Goal: Task Accomplishment & Management: Use online tool/utility

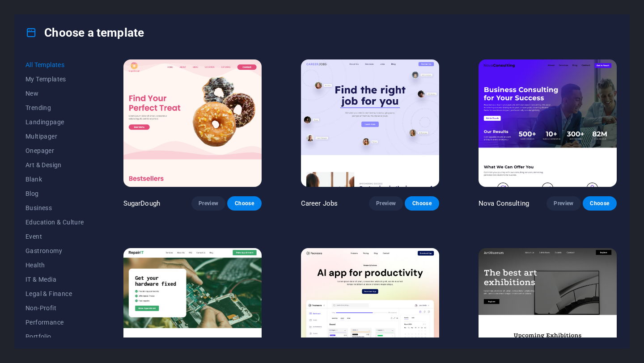
drag, startPoint x: 94, startPoint y: 145, endPoint x: 103, endPoint y: 172, distance: 28.7
click at [103, 172] on div "All Templates My Templates New Trending Landingpage Multipager Onepager Art & D…" at bounding box center [322, 200] width 614 height 298
drag, startPoint x: 93, startPoint y: 219, endPoint x: 108, endPoint y: 286, distance: 68.2
click at [108, 286] on div "All Templates My Templates New Trending Landingpage Multipager Onepager Art & D…" at bounding box center [322, 200] width 614 height 298
drag, startPoint x: 93, startPoint y: 264, endPoint x: 95, endPoint y: 305, distance: 40.7
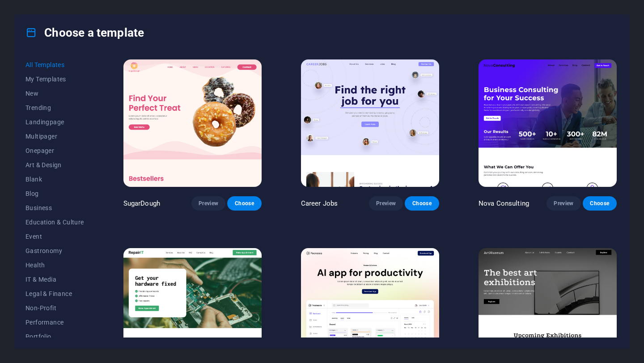
click at [91, 305] on div "All Templates My Templates New Trending Landingpage Multipager Onepager Art & D…" at bounding box center [59, 198] width 69 height 280
drag, startPoint x: 94, startPoint y: 212, endPoint x: 97, endPoint y: 265, distance: 53.8
click at [97, 265] on div "All Templates My Templates New Trending Landingpage Multipager Onepager Art & D…" at bounding box center [322, 200] width 614 height 298
click at [48, 210] on span "Business" at bounding box center [54, 207] width 59 height 7
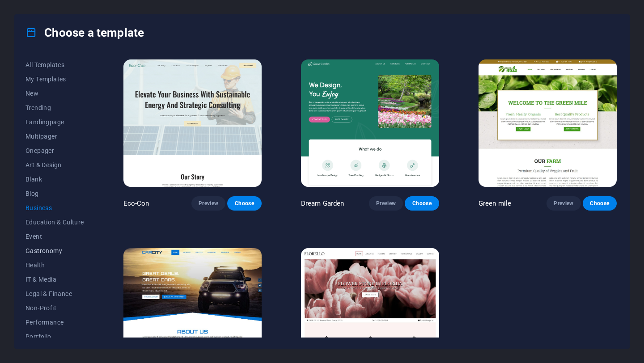
click at [55, 251] on span "Gastronomy" at bounding box center [54, 250] width 59 height 7
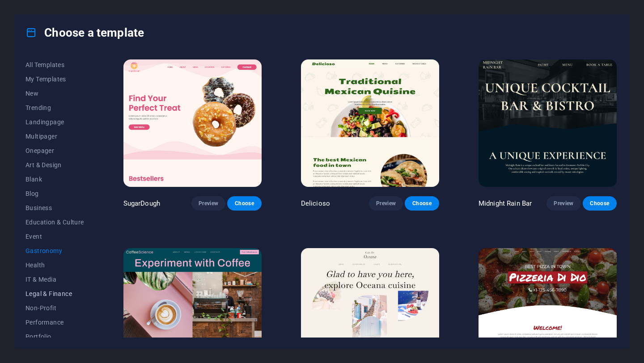
click at [49, 295] on span "Legal & Finance" at bounding box center [54, 293] width 59 height 7
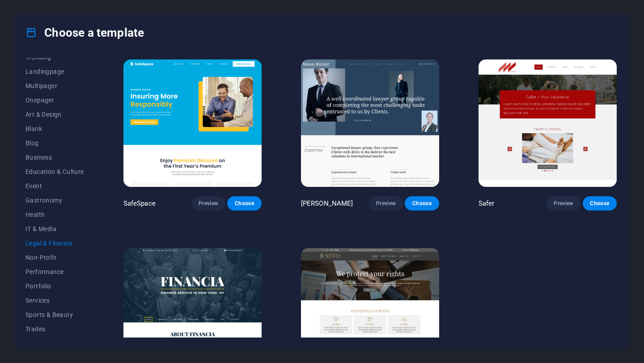
scroll to position [78, 0]
click at [44, 305] on span "Trades" at bounding box center [54, 301] width 59 height 7
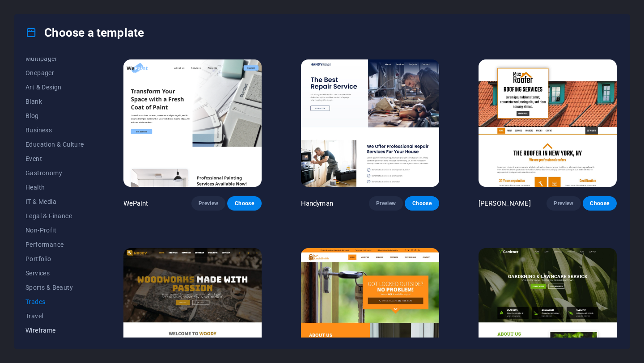
click at [35, 332] on span "Wireframe" at bounding box center [54, 330] width 59 height 7
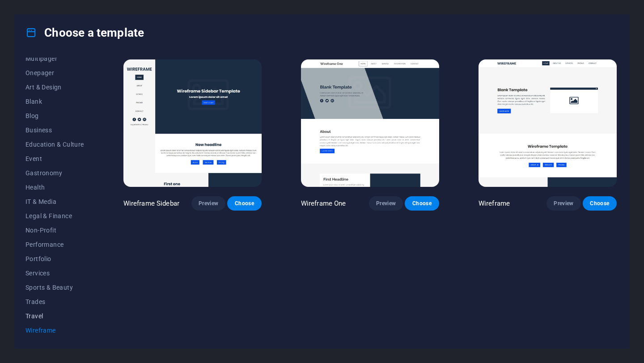
click at [38, 309] on button "Travel" at bounding box center [54, 316] width 59 height 14
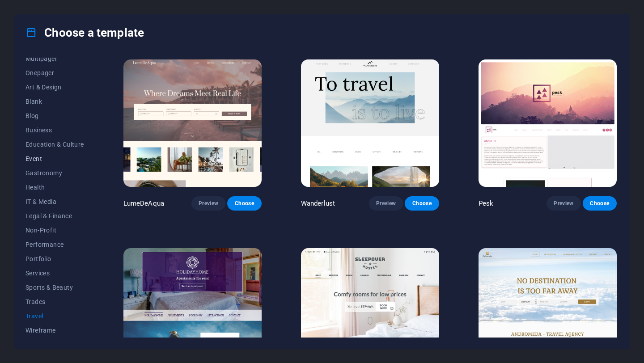
click at [40, 160] on span "Event" at bounding box center [54, 158] width 59 height 7
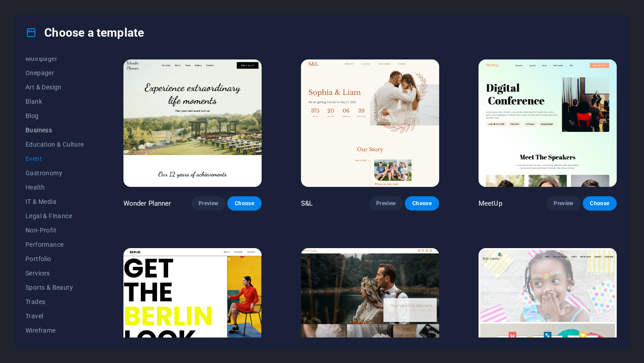
click at [46, 131] on span "Business" at bounding box center [54, 130] width 59 height 7
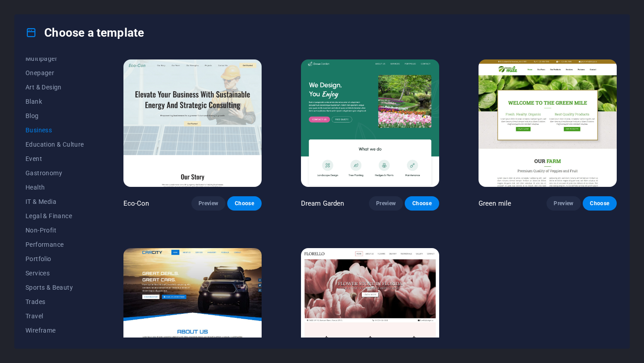
drag, startPoint x: 619, startPoint y: 280, endPoint x: 622, endPoint y: 328, distance: 48.8
click at [622, 328] on div "All Templates My Templates New Trending Landingpage Multipager Onepager Art & D…" at bounding box center [322, 200] width 614 height 298
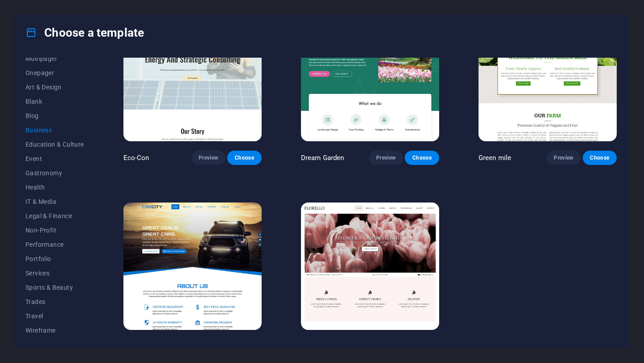
scroll to position [0, 0]
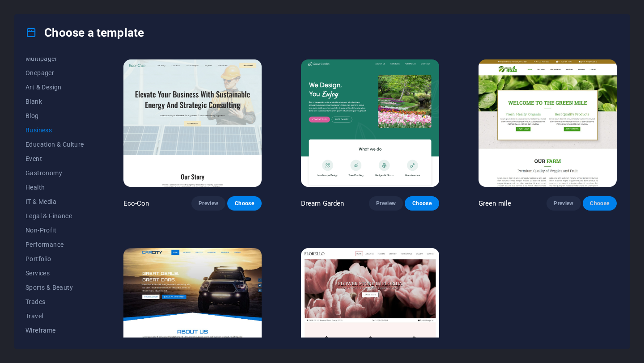
click at [600, 203] on span "Choose" at bounding box center [600, 203] width 20 height 7
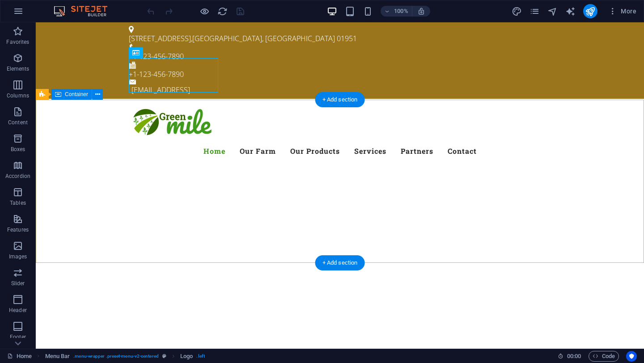
click at [134, 332] on div at bounding box center [340, 368] width 608 height 72
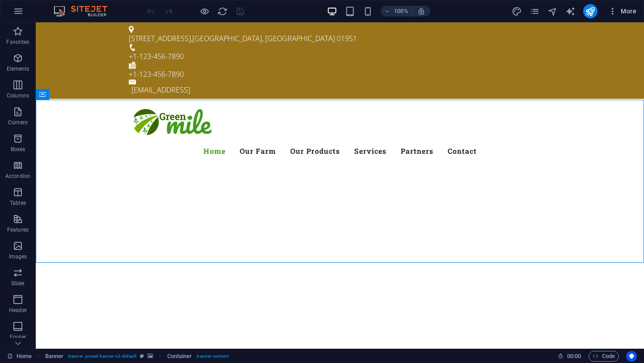
click at [630, 14] on span "More" at bounding box center [622, 11] width 28 height 9
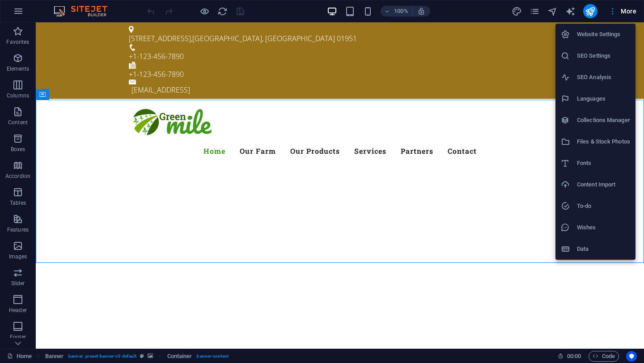
click at [554, 13] on div at bounding box center [322, 181] width 644 height 363
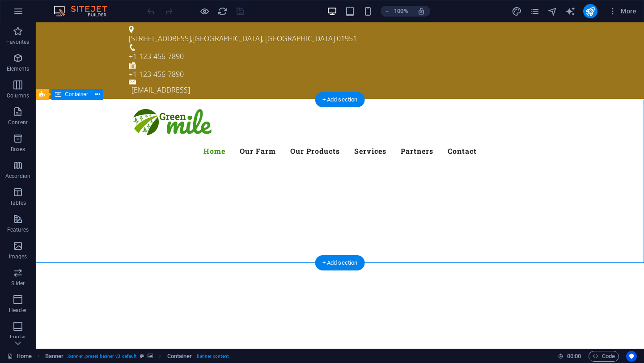
drag, startPoint x: 644, startPoint y: 207, endPoint x: 644, endPoint y: 236, distance: 29.5
click at [644, 332] on div at bounding box center [340, 368] width 608 height 72
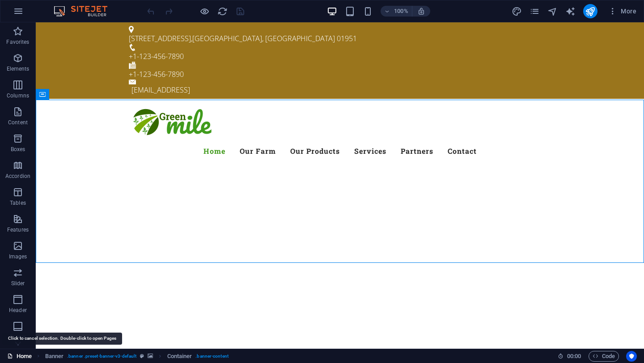
click at [28, 359] on link "Home" at bounding box center [19, 356] width 25 height 11
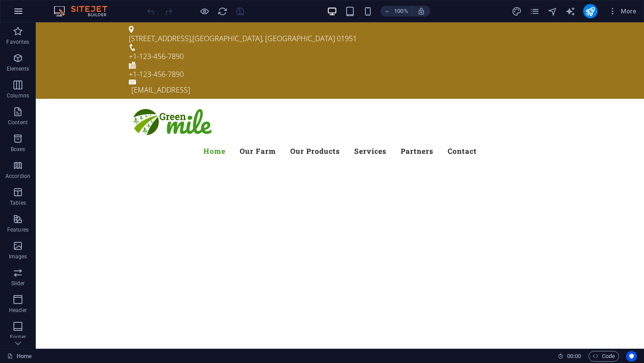
click at [20, 12] on icon "button" at bounding box center [18, 11] width 11 height 11
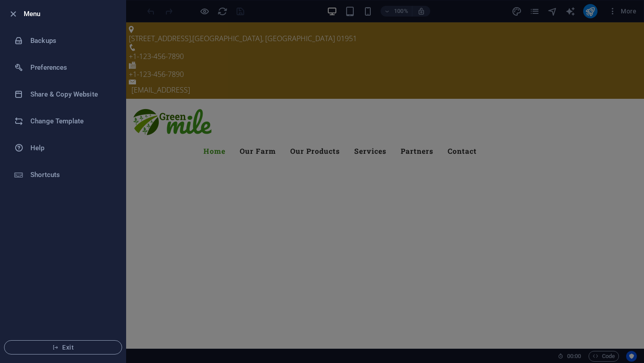
click at [260, 85] on div at bounding box center [322, 181] width 644 height 363
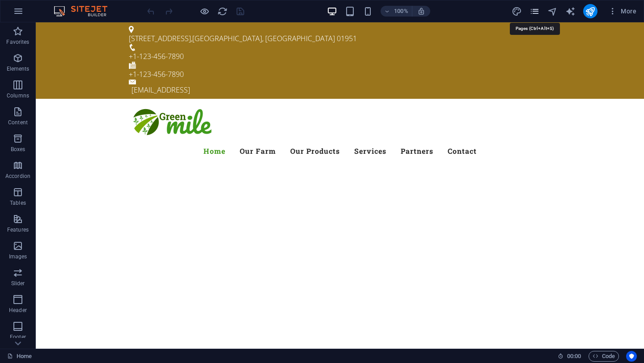
click at [535, 9] on icon "pages" at bounding box center [535, 11] width 10 height 10
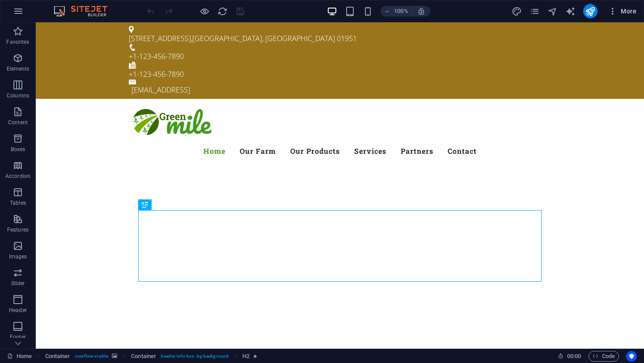
click at [613, 13] on icon "button" at bounding box center [612, 11] width 9 height 9
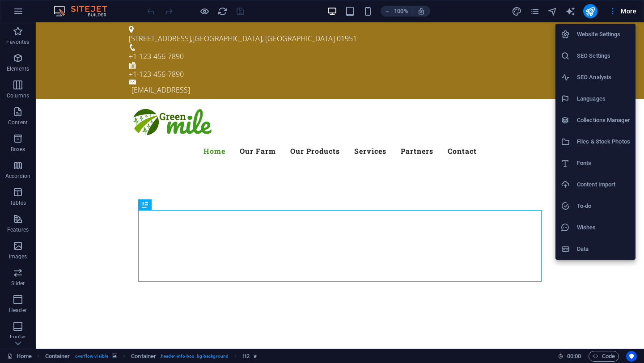
click at [70, 249] on div at bounding box center [322, 181] width 644 height 363
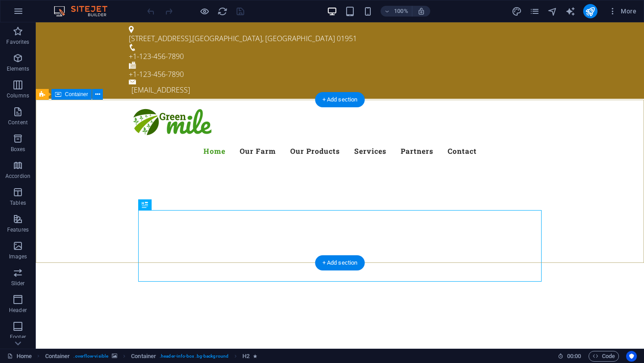
click at [610, 332] on div at bounding box center [340, 368] width 608 height 72
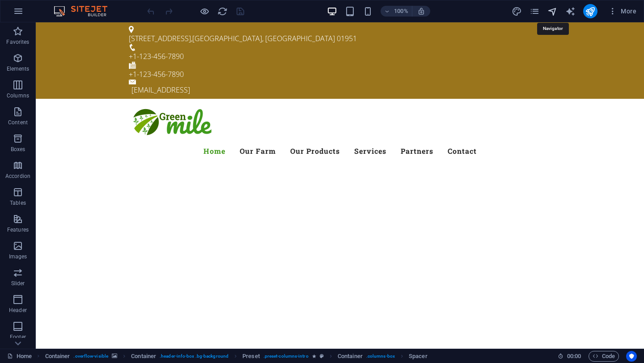
click at [554, 8] on icon "navigator" at bounding box center [552, 11] width 10 height 10
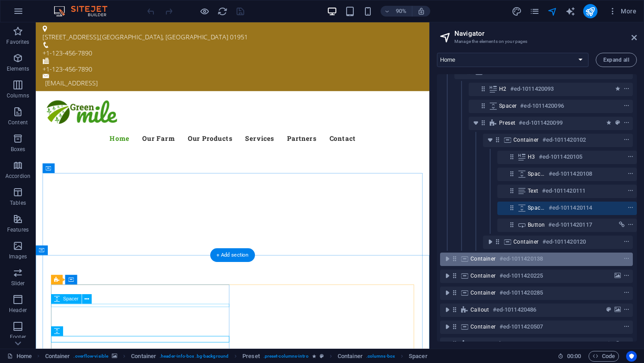
scroll to position [84, 2]
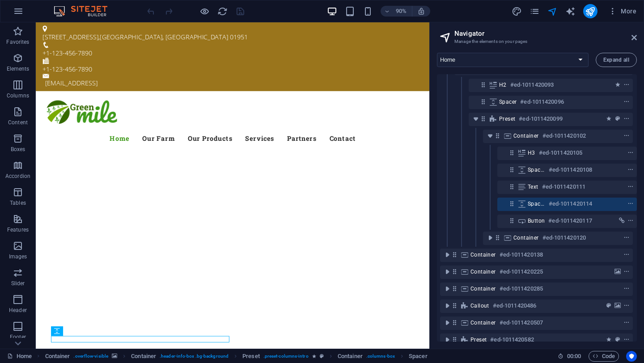
click at [479, 298] on div "Callout #ed-1011420486" at bounding box center [536, 306] width 193 height 17
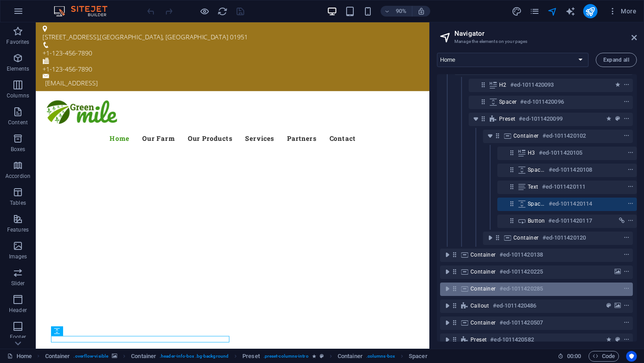
click at [474, 294] on div "Container #ed-1011420285" at bounding box center [529, 289] width 118 height 11
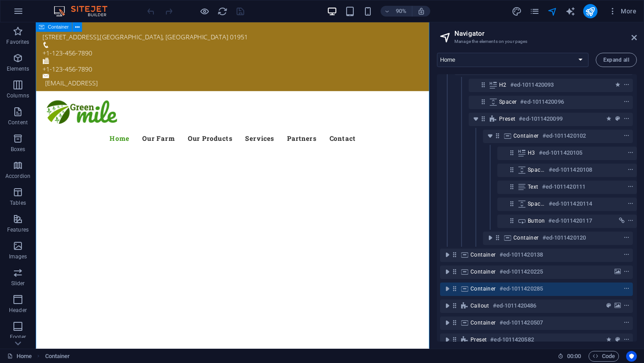
scroll to position [2205, 0]
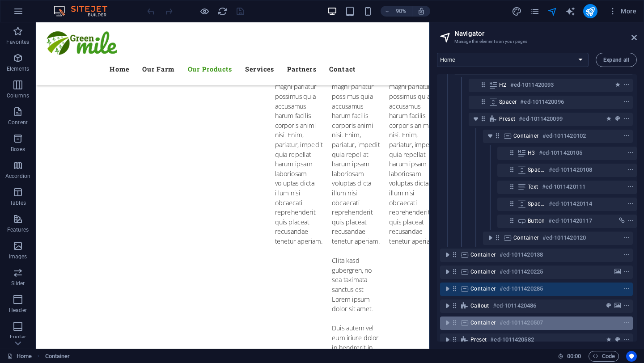
click at [496, 323] on div "Container #ed-1011420507" at bounding box center [529, 323] width 118 height 11
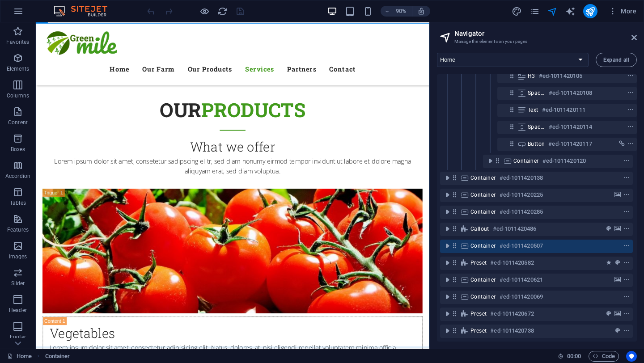
scroll to position [168, 2]
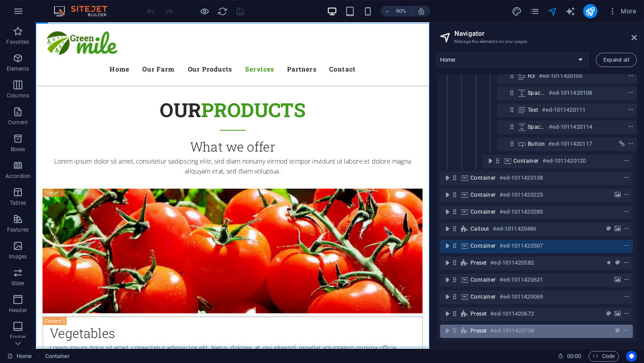
click at [506, 326] on h6 "#ed-1011420738" at bounding box center [511, 331] width 43 height 11
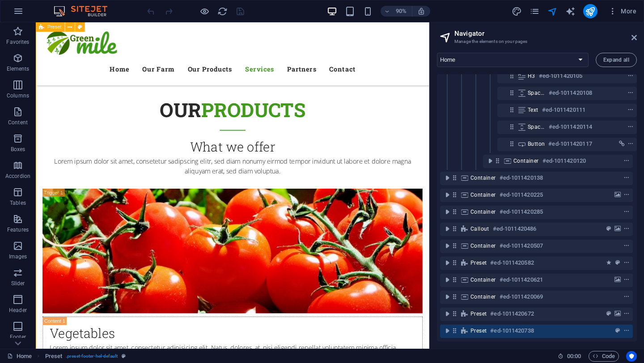
scroll to position [4736, 0]
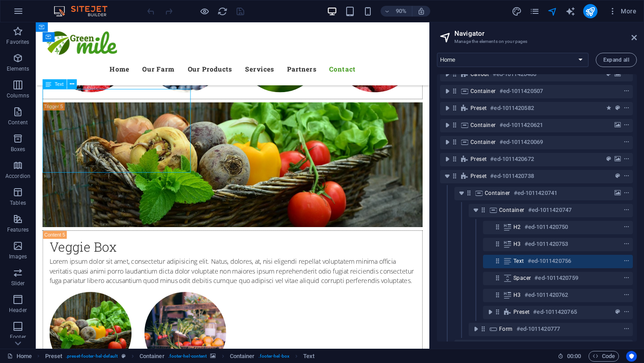
scroll to position [338, 2]
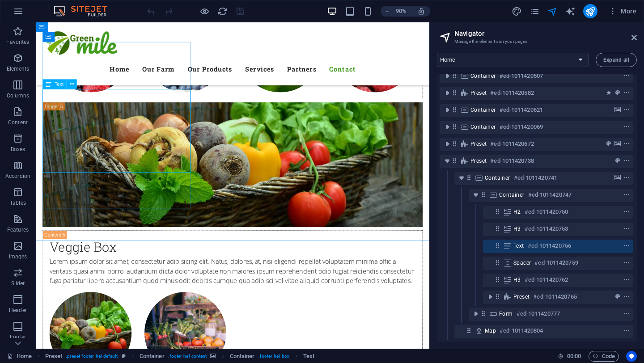
click at [575, 241] on div "Text #ed-1011420756" at bounding box center [550, 246] width 75 height 11
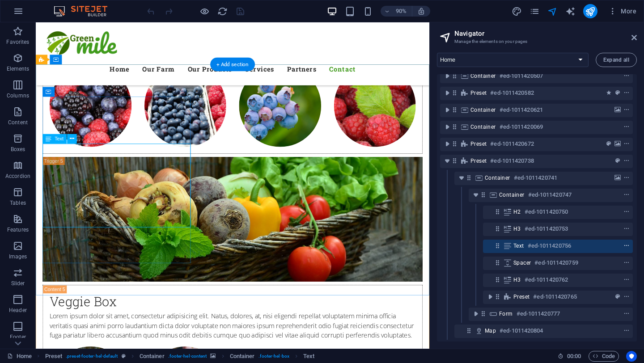
click at [625, 243] on icon "context-menu" at bounding box center [626, 246] width 6 height 6
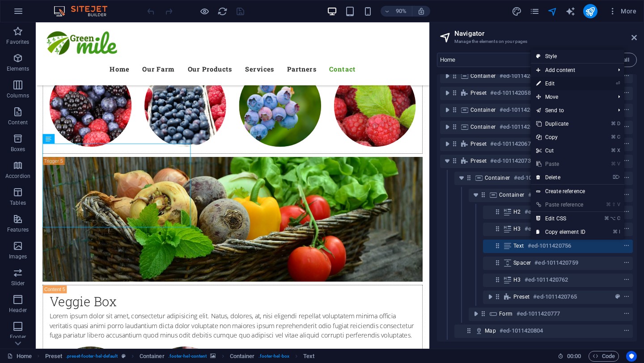
click at [558, 81] on link "⏎ Edit" at bounding box center [561, 83] width 60 height 13
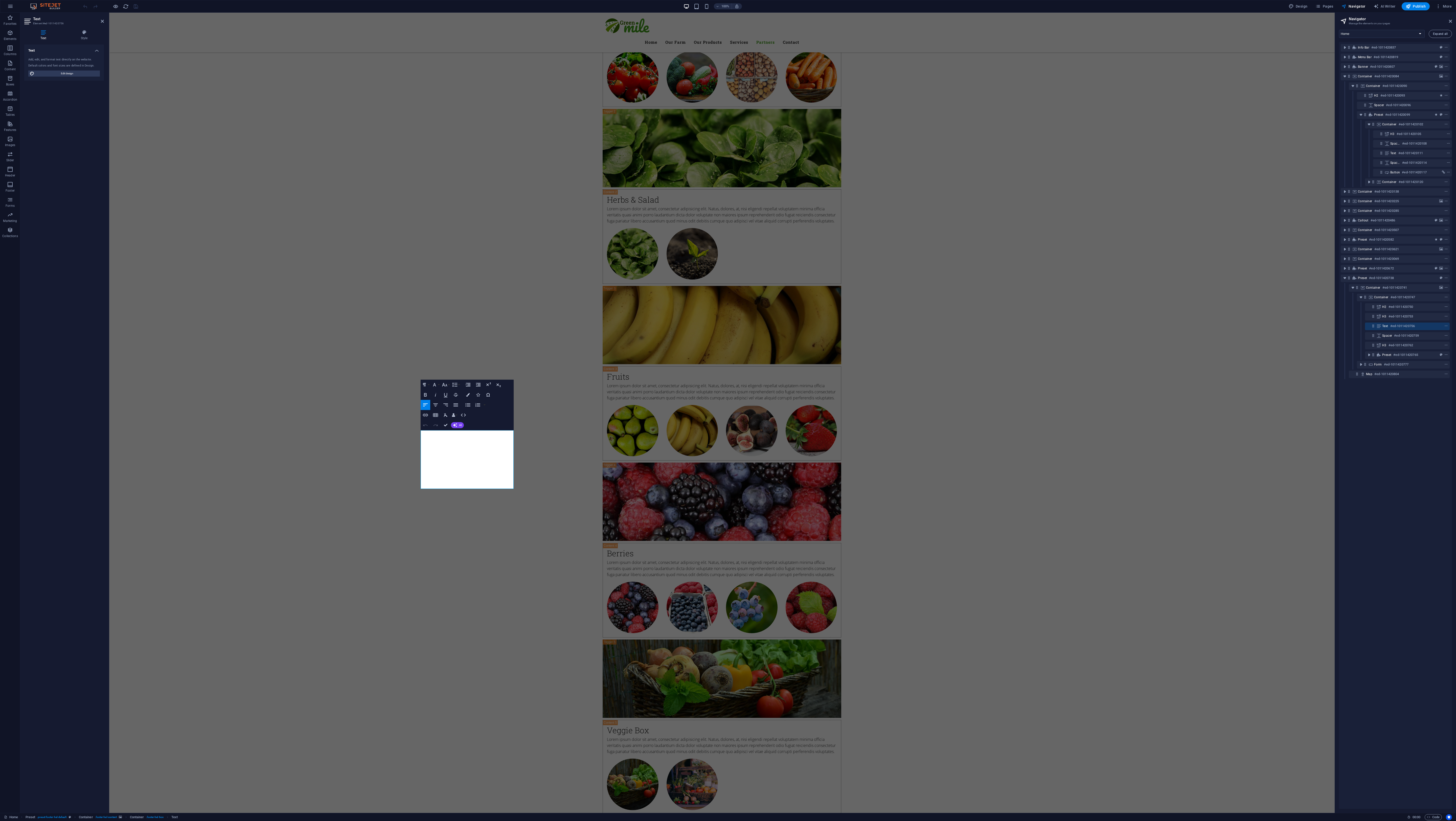
scroll to position [0, 0]
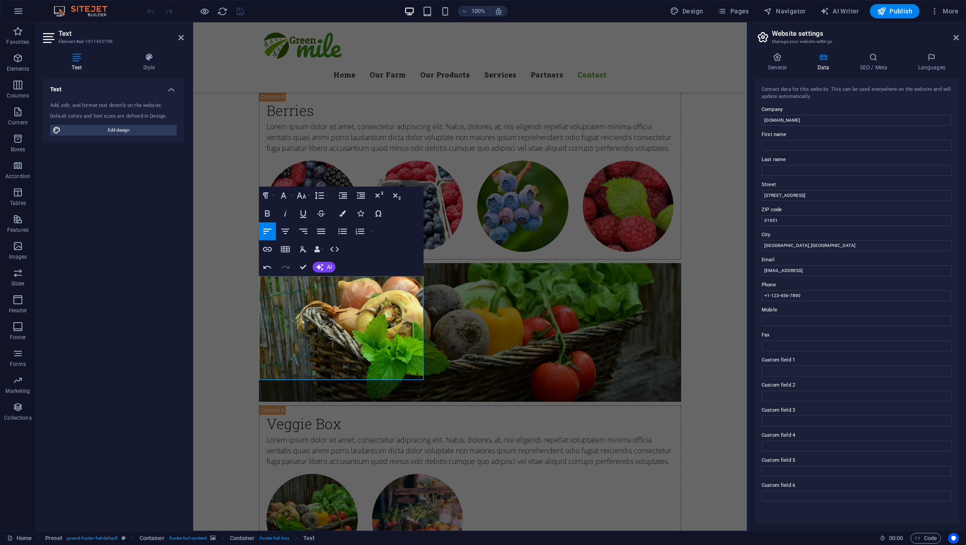
scroll to position [4626, 0]
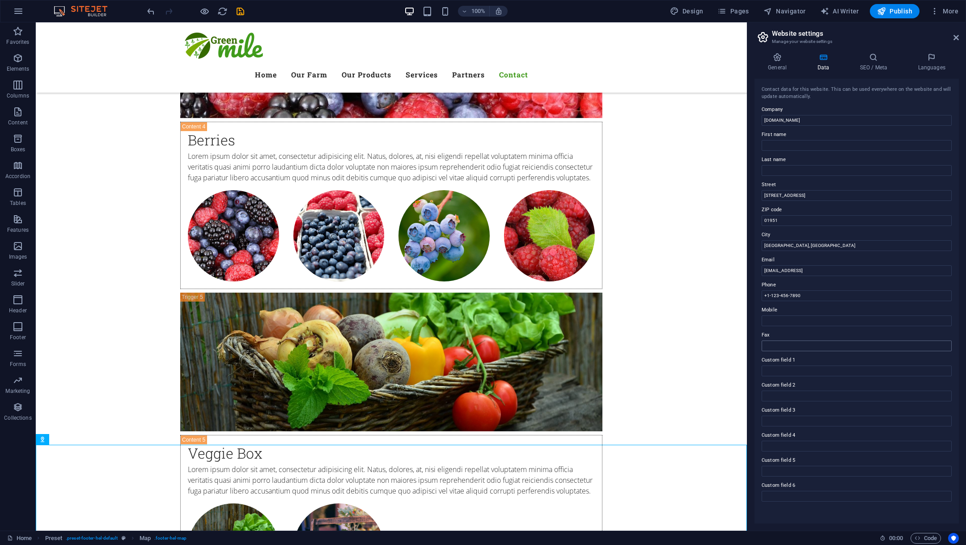
scroll to position [4653, 0]
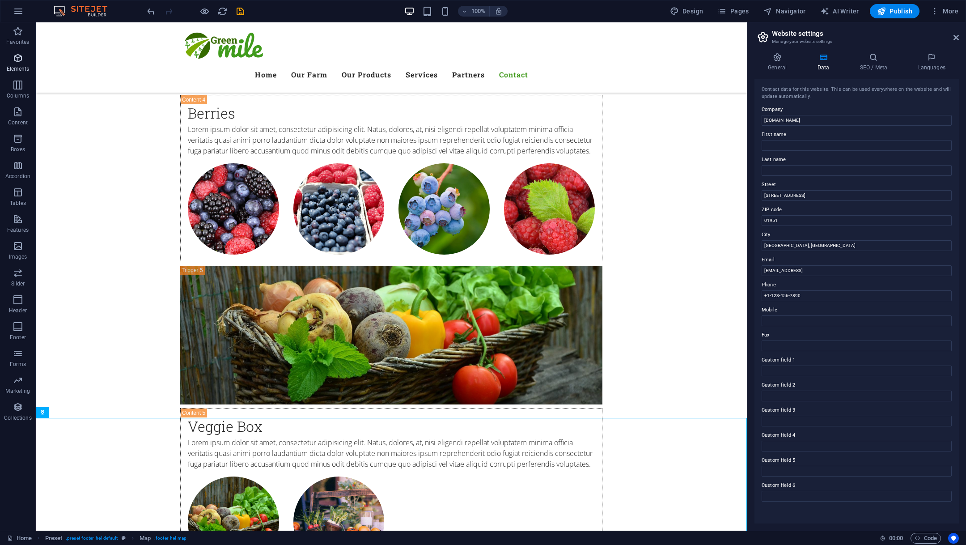
click at [7, 53] on span "Elements" at bounding box center [18, 63] width 36 height 21
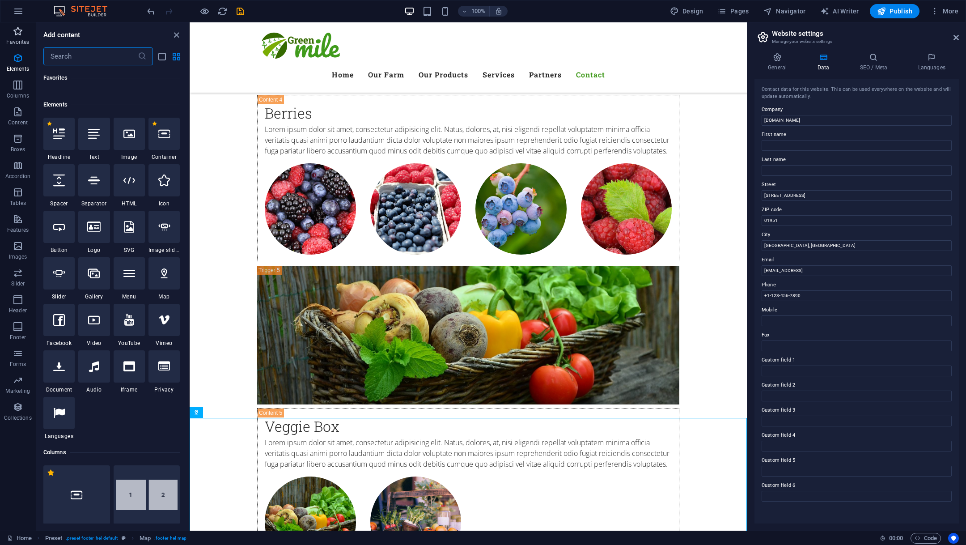
scroll to position [95, 0]
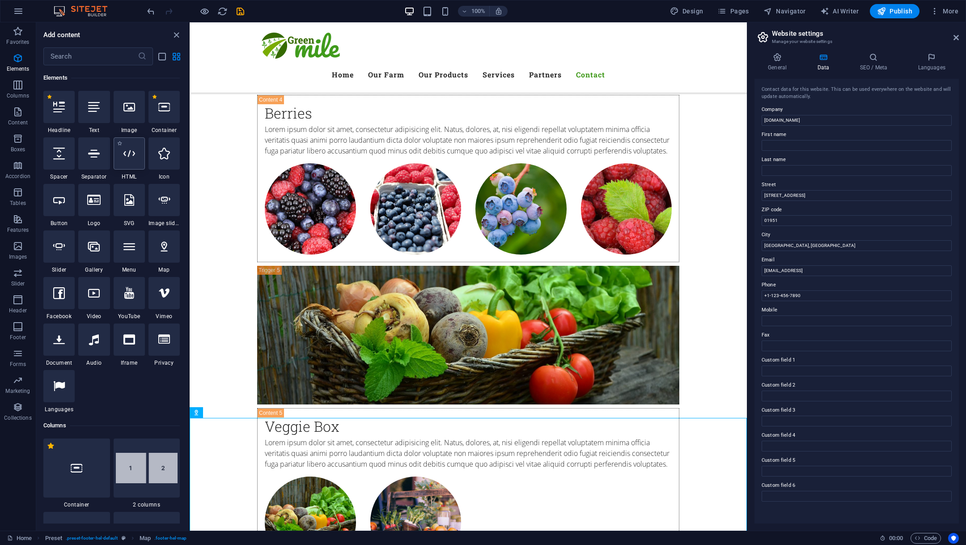
click at [141, 167] on div at bounding box center [129, 153] width 31 height 32
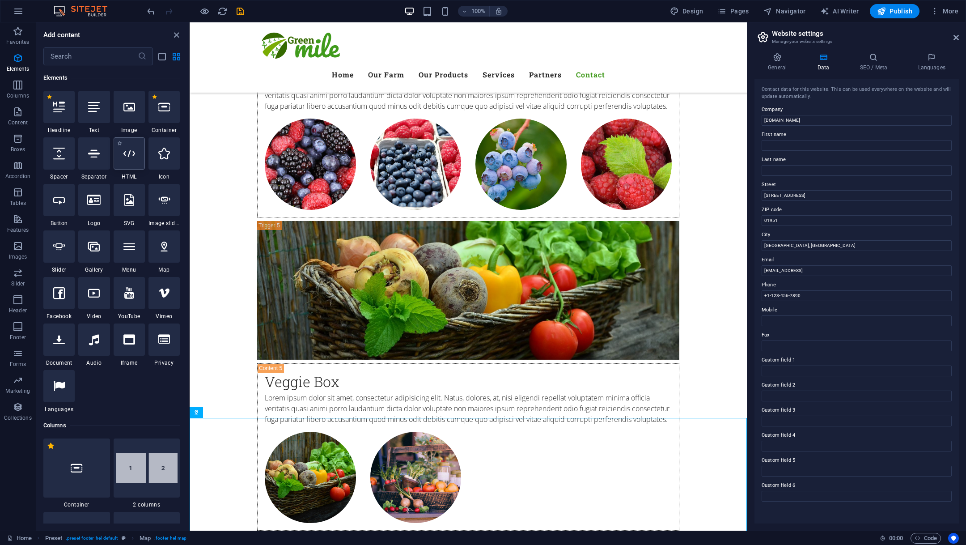
scroll to position [4719, 0]
